Goal: Task Accomplishment & Management: Manage account settings

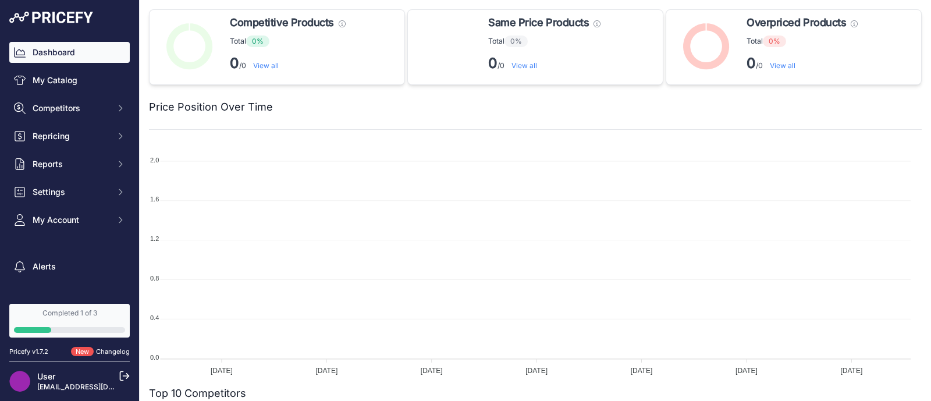
click at [62, 42] on link "Dashboard" at bounding box center [69, 52] width 120 height 21
click at [62, 82] on link "My Catalog" at bounding box center [69, 80] width 120 height 21
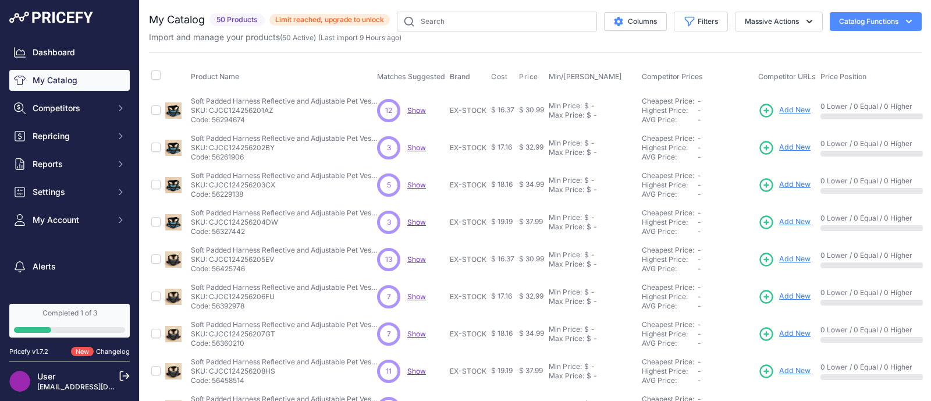
click at [414, 110] on span "Show" at bounding box center [416, 110] width 19 height 9
click at [221, 113] on p "SKU: CJCC124256201AZ" at bounding box center [284, 110] width 186 height 9
click at [44, 164] on span "Reports" at bounding box center [71, 164] width 76 height 12
click at [75, 183] on link "My Reports" at bounding box center [69, 185] width 120 height 20
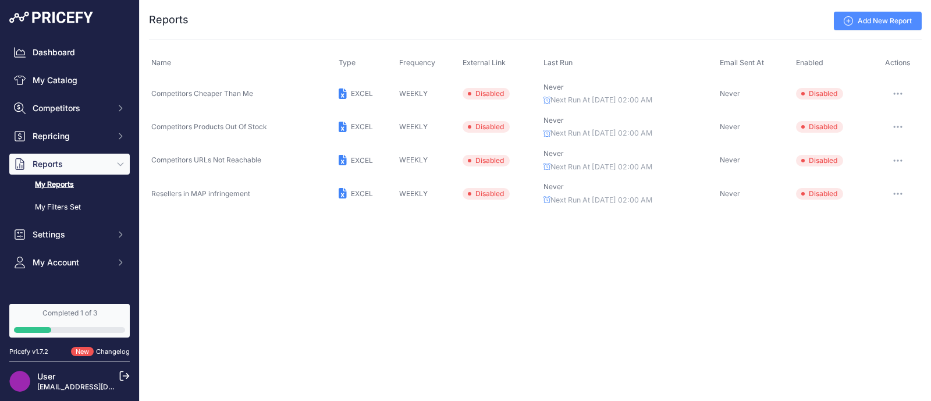
click at [896, 94] on icon "button" at bounding box center [894, 93] width 1 height 1
click at [879, 159] on button "Enable" at bounding box center [882, 155] width 74 height 19
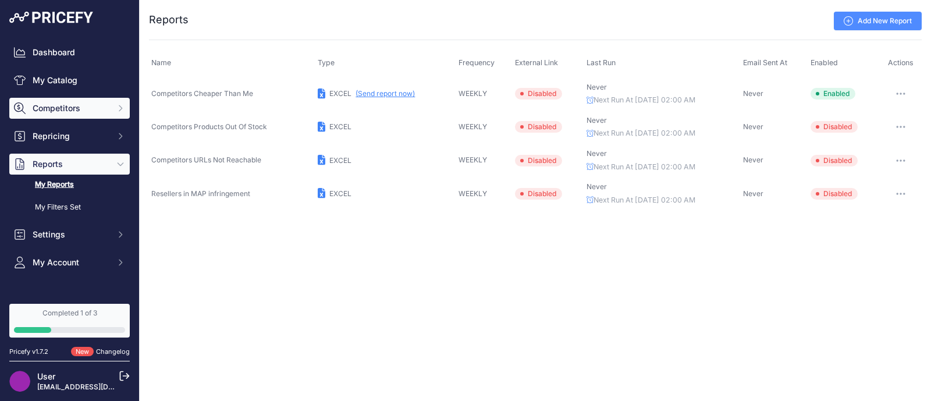
click at [51, 117] on button "Competitors" at bounding box center [69, 108] width 120 height 21
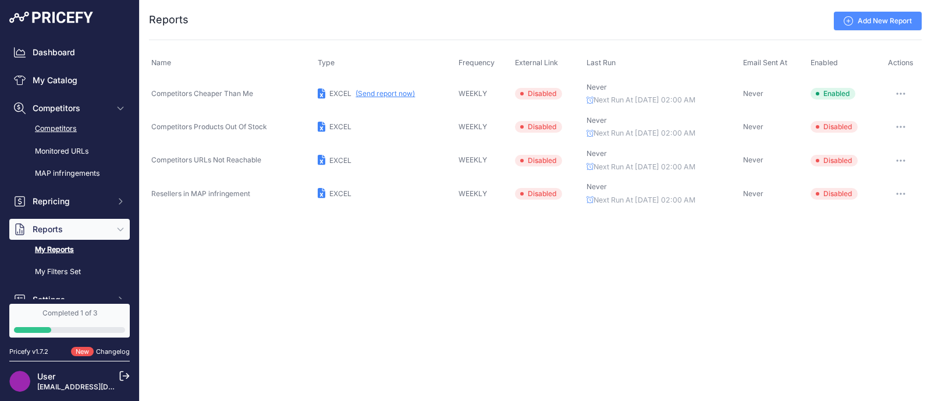
click at [70, 126] on link "Competitors" at bounding box center [69, 129] width 120 height 20
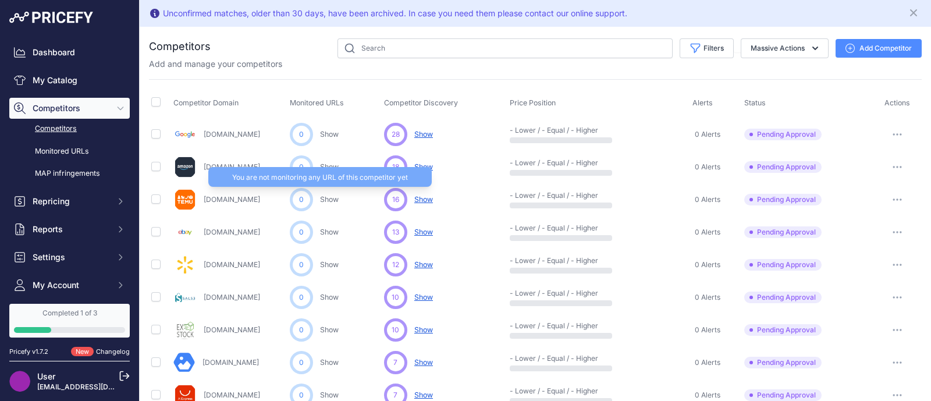
click at [324, 201] on link "Show" at bounding box center [329, 199] width 19 height 9
click at [332, 201] on link "Show" at bounding box center [329, 199] width 19 height 9
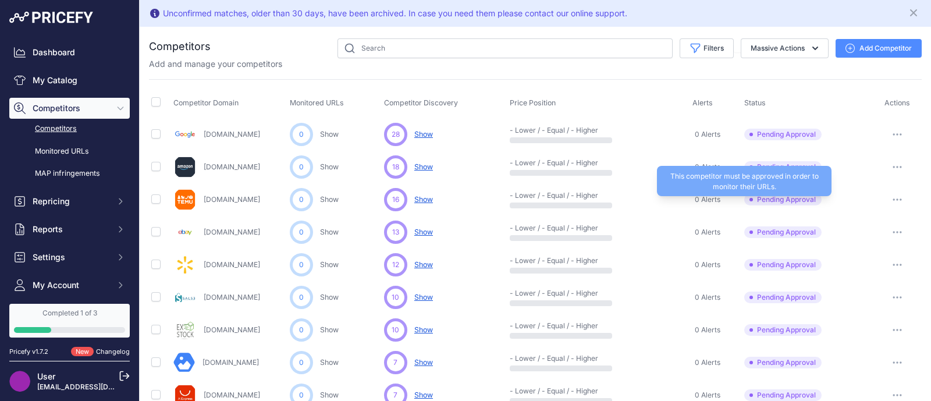
click at [804, 199] on span "Pending Approval" at bounding box center [782, 200] width 77 height 12
click at [801, 198] on span "Pending Approval" at bounding box center [782, 200] width 77 height 12
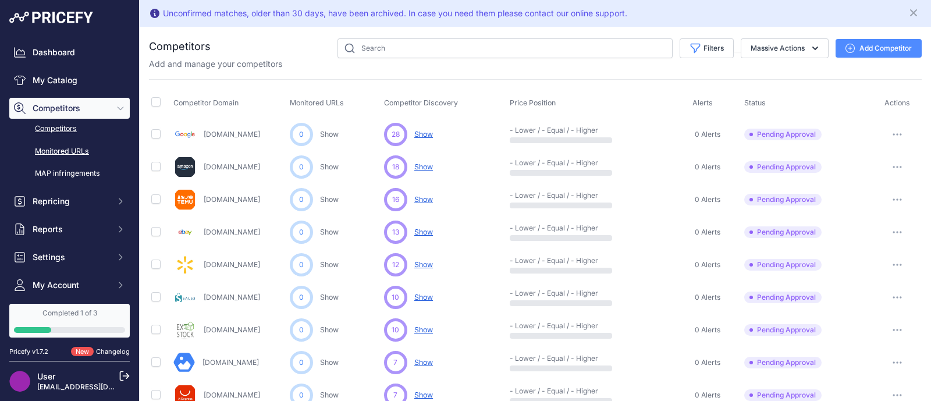
click at [67, 150] on link "Monitored URLs" at bounding box center [69, 151] width 120 height 20
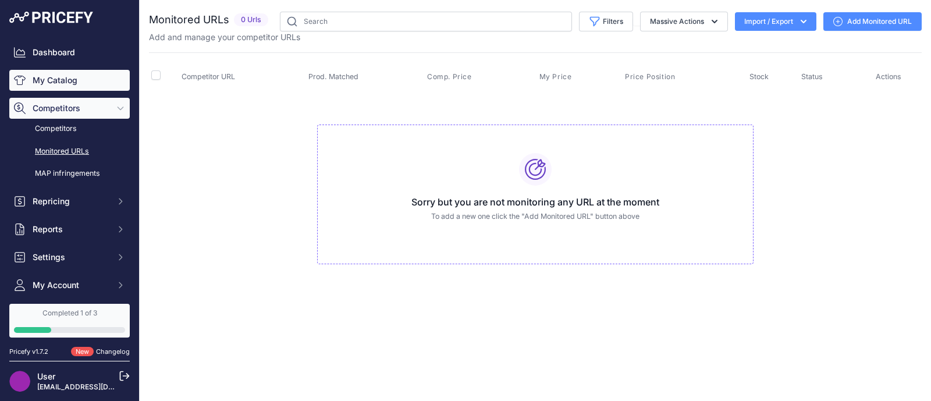
click at [67, 84] on link "My Catalog" at bounding box center [69, 80] width 120 height 21
